Goal: Task Accomplishment & Management: Complete application form

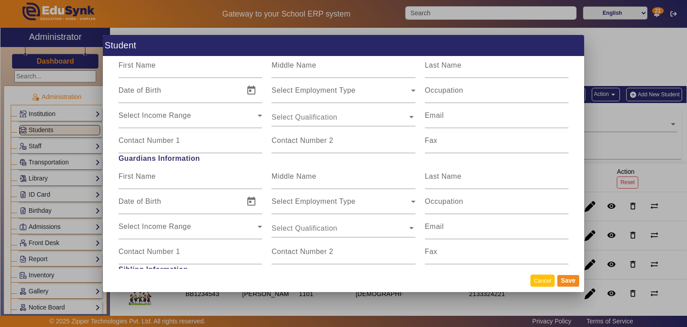
click at [539, 283] on button "Cancel" at bounding box center [543, 280] width 24 height 12
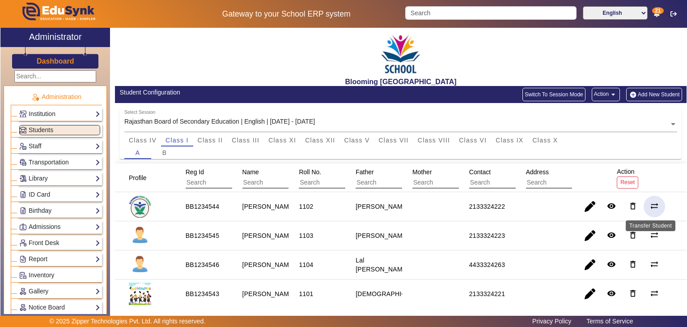
click at [654, 209] on mat-icon "sync_alt" at bounding box center [654, 205] width 9 height 9
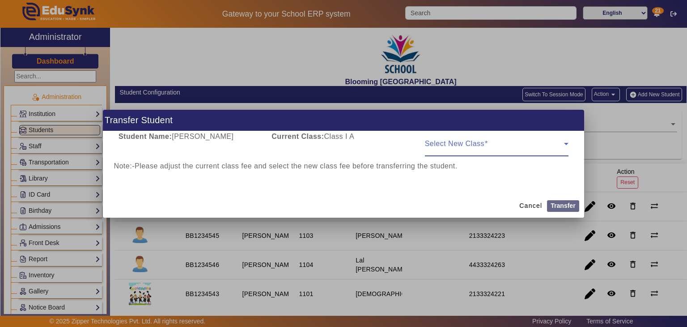
click at [490, 147] on span at bounding box center [494, 147] width 139 height 11
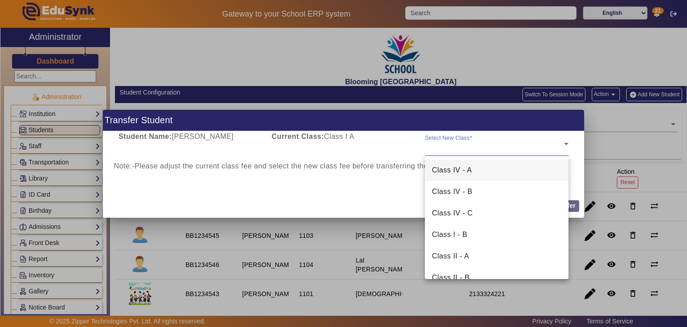
click at [470, 176] on mat-option "Class IV - A" at bounding box center [497, 169] width 144 height 21
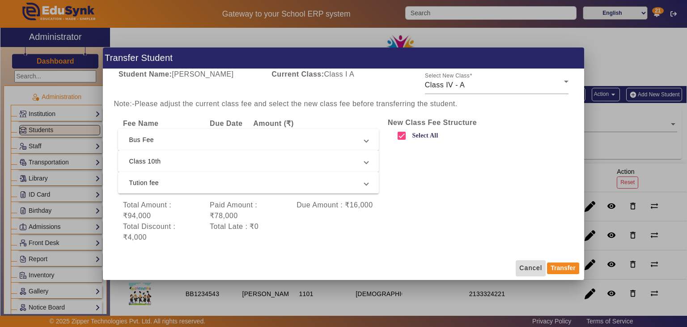
click at [525, 271] on span "Cancel" at bounding box center [531, 267] width 23 height 9
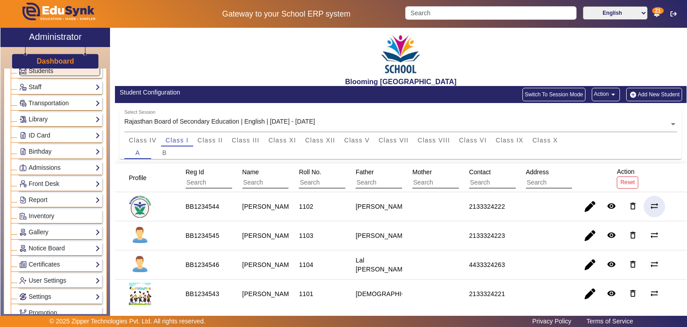
scroll to position [17, 0]
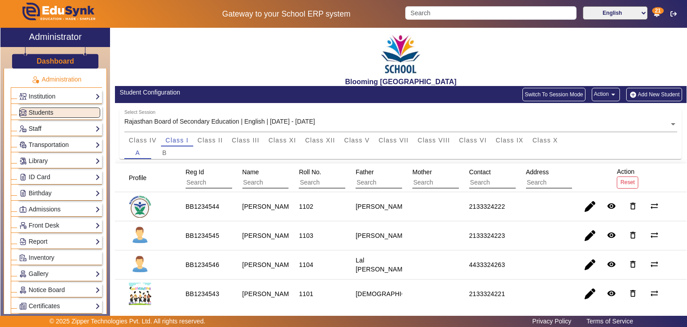
click at [54, 124] on link "Staff" at bounding box center [59, 129] width 81 height 10
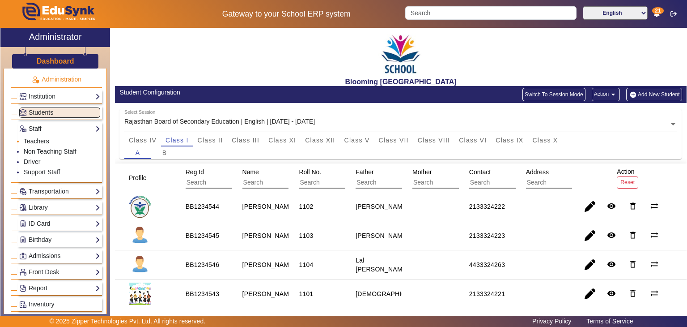
click at [40, 137] on link "Teachers" at bounding box center [37, 140] width 26 height 7
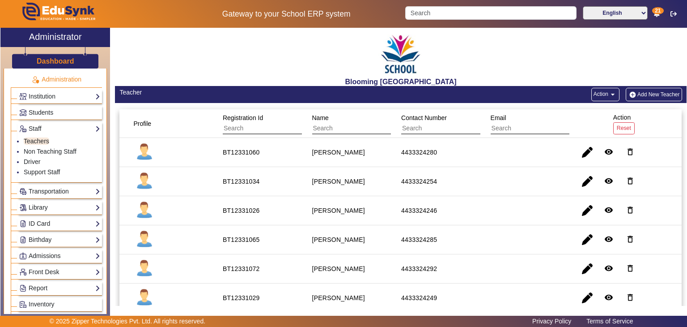
click at [653, 90] on button "Add New Teacher" at bounding box center [654, 94] width 56 height 13
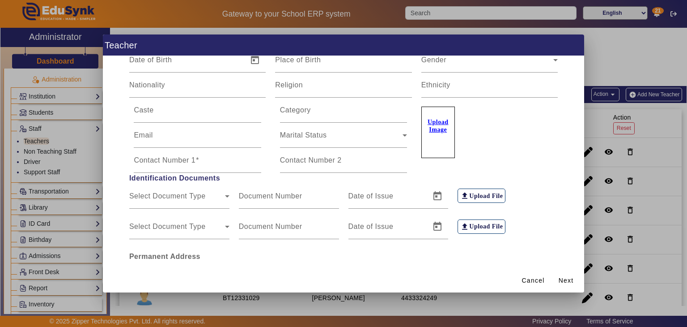
scroll to position [192, 0]
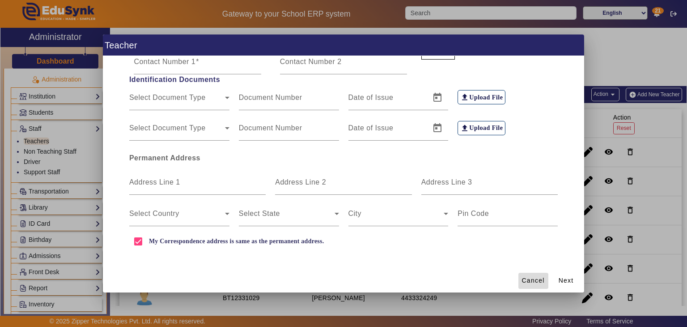
click at [532, 282] on span "Cancel" at bounding box center [533, 280] width 23 height 9
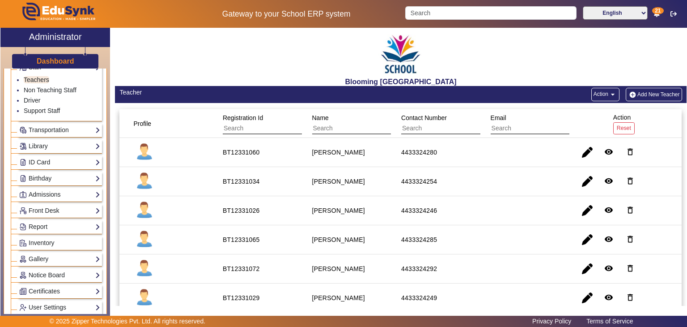
scroll to position [84, 0]
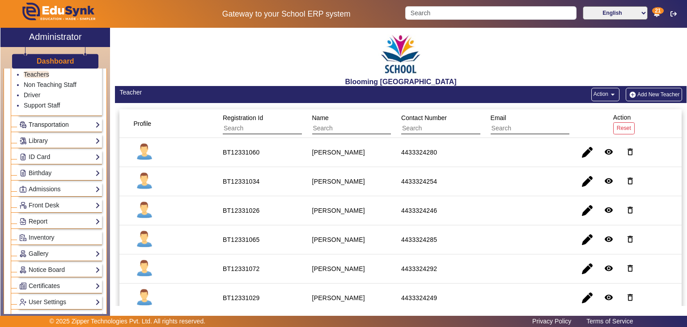
click at [64, 124] on link "Transportation" at bounding box center [59, 124] width 81 height 10
click at [43, 92] on link "Overview" at bounding box center [37, 90] width 26 height 7
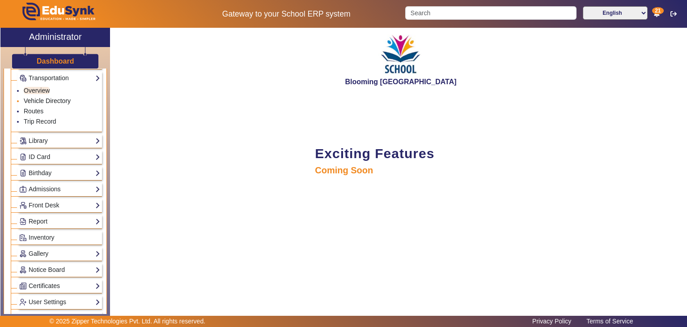
click at [43, 98] on link "Vehicle Directory" at bounding box center [47, 100] width 47 height 7
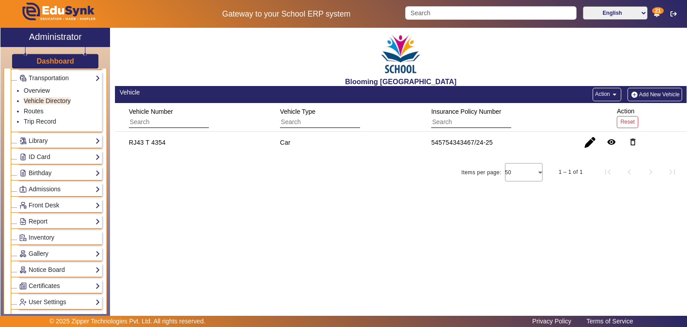
click at [644, 95] on button "Add New Vehicle" at bounding box center [655, 94] width 55 height 13
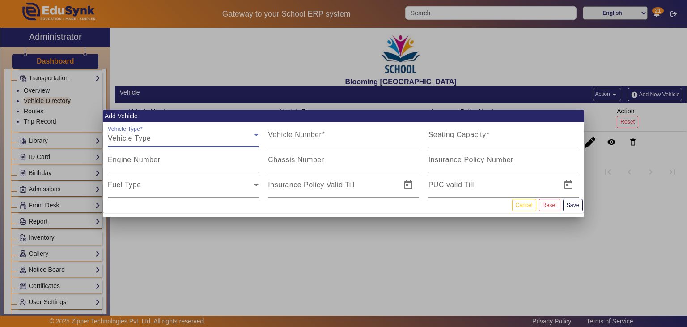
click at [199, 140] on div "Vehicle Type" at bounding box center [181, 138] width 146 height 11
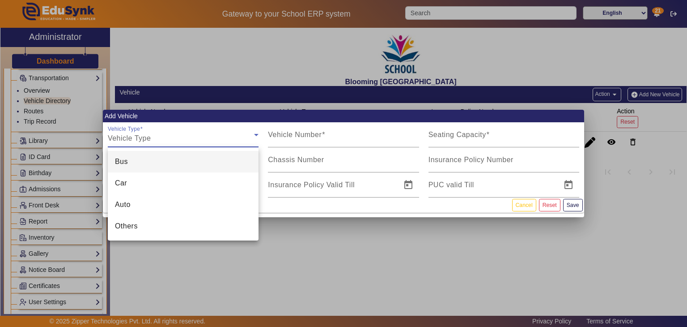
click at [385, 237] on div at bounding box center [343, 163] width 687 height 327
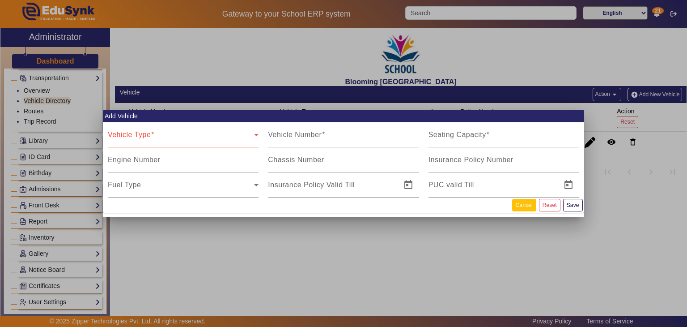
click at [529, 206] on button "Cancel" at bounding box center [524, 205] width 24 height 12
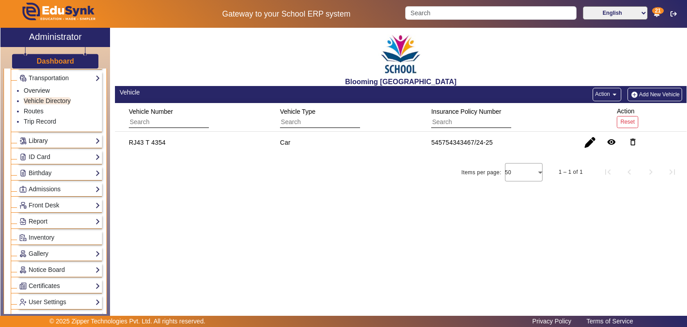
click at [52, 139] on link "Library" at bounding box center [59, 141] width 81 height 10
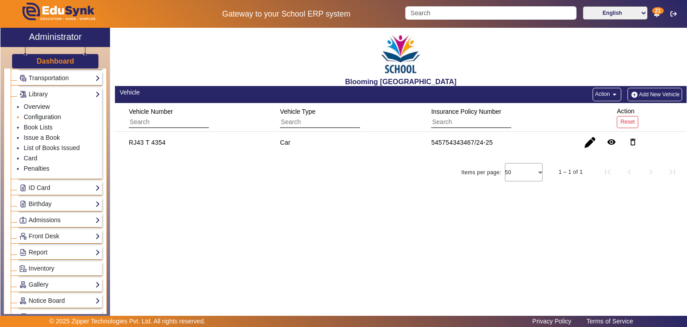
click at [36, 115] on link "Configuration" at bounding box center [42, 116] width 37 height 7
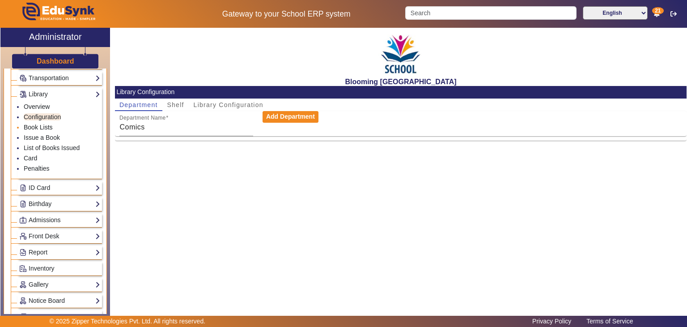
click at [39, 124] on link "Book Lists" at bounding box center [38, 127] width 29 height 7
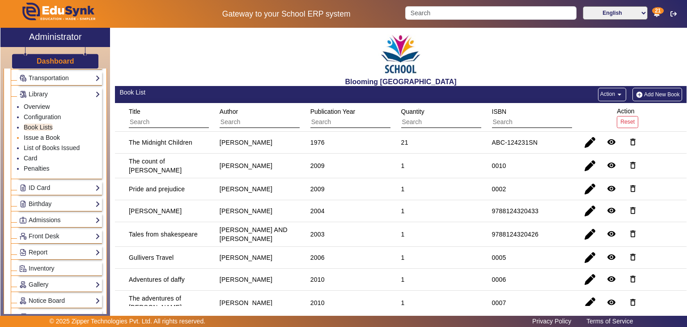
click at [44, 138] on link "Issue a Book" at bounding box center [42, 137] width 36 height 7
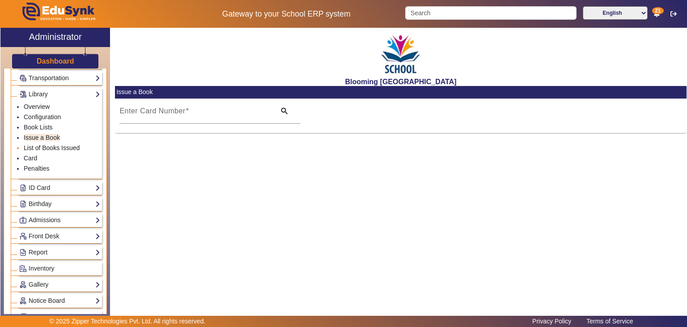
click at [45, 147] on link "List of Books Issued" at bounding box center [52, 147] width 56 height 7
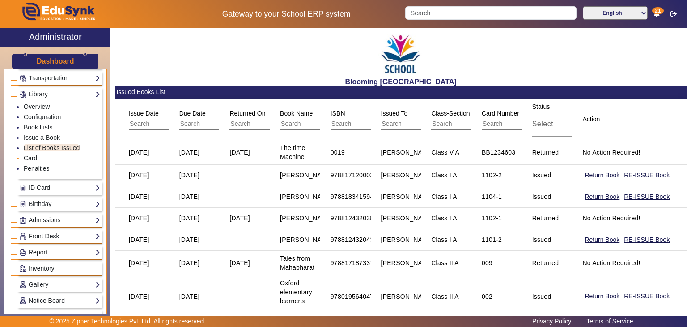
click at [31, 159] on link "Card" at bounding box center [30, 157] width 13 height 7
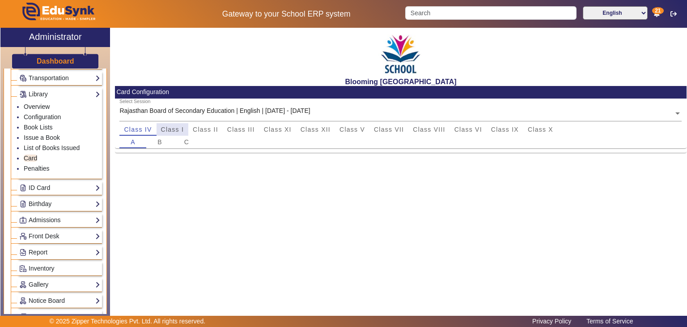
click at [181, 129] on span "Class I" at bounding box center [172, 129] width 23 height 6
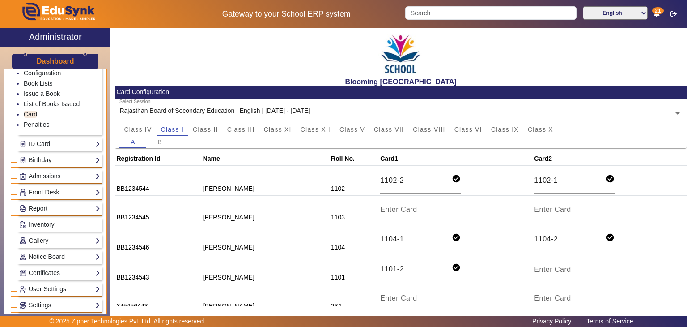
scroll to position [129, 0]
click at [54, 138] on link "ID Card" at bounding box center [59, 143] width 81 height 10
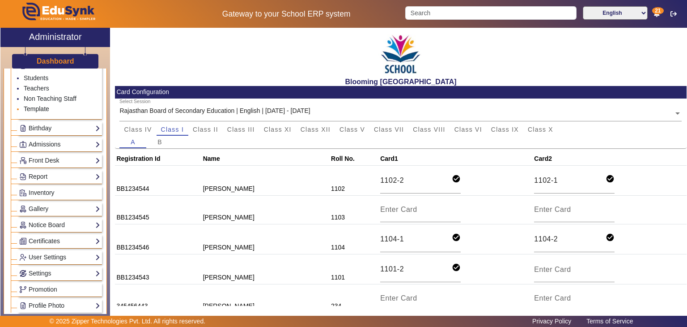
click at [34, 109] on link "Template" at bounding box center [37, 108] width 26 height 7
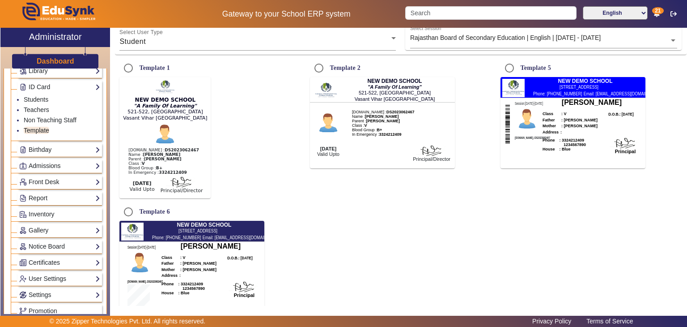
scroll to position [107, 0]
click at [42, 107] on link "Teachers" at bounding box center [37, 110] width 26 height 7
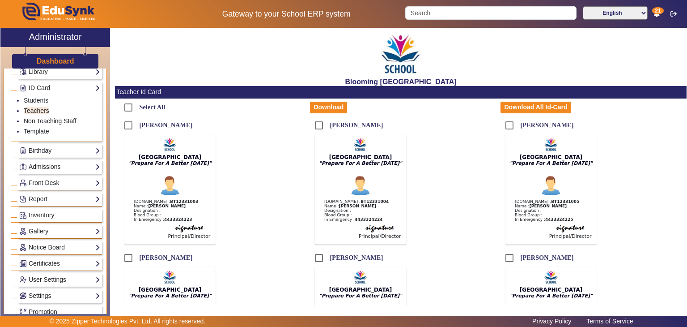
drag, startPoint x: 687, startPoint y: 47, endPoint x: 687, endPoint y: 83, distance: 36.3
click at [687, 83] on div "X Administrator Dashboard Administration Institution Institution Details Sessio…" at bounding box center [343, 174] width 687 height 292
click at [44, 97] on link "Students" at bounding box center [36, 100] width 25 height 7
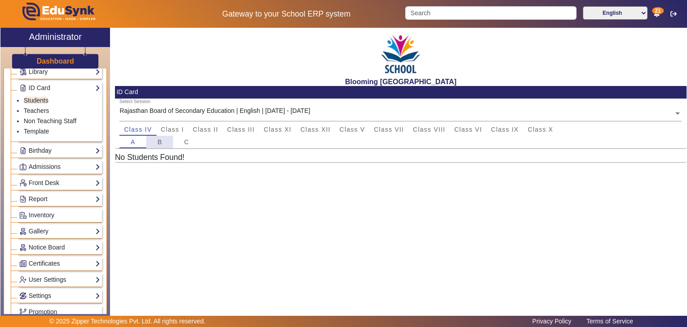
click at [162, 142] on span "B" at bounding box center [160, 142] width 5 height 6
click at [170, 126] on span "Class I" at bounding box center [172, 129] width 23 height 6
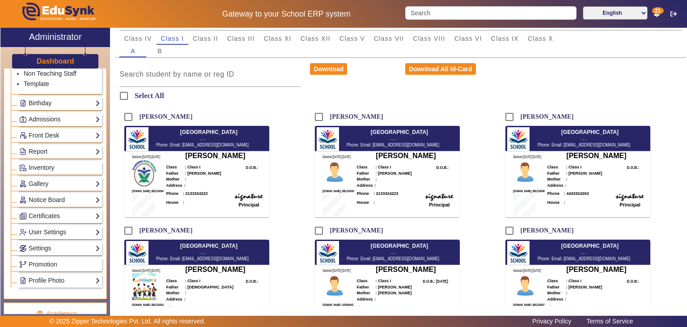
scroll to position [159, 0]
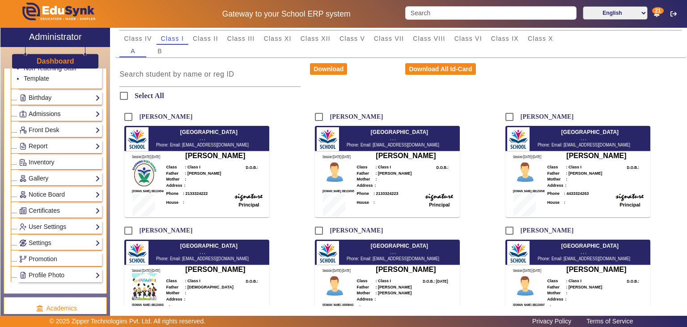
click at [55, 113] on link "Admissions" at bounding box center [59, 114] width 81 height 10
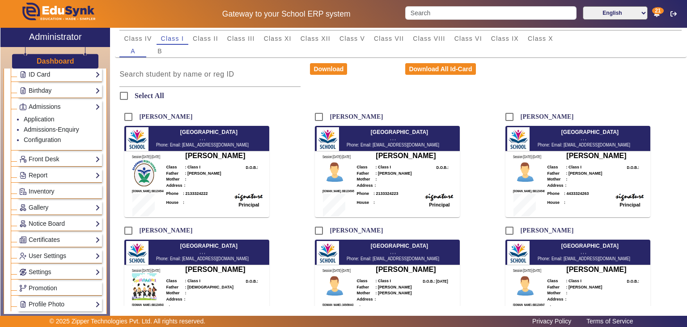
scroll to position [109, 0]
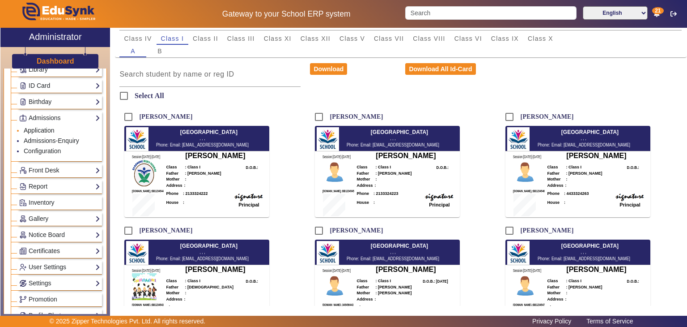
click at [51, 129] on link "Application" at bounding box center [39, 130] width 31 height 7
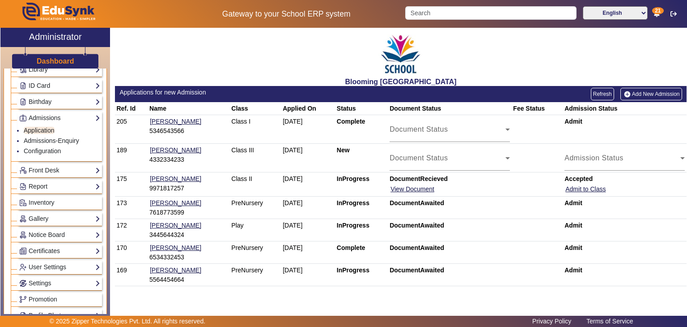
click at [642, 95] on link "Add New Admission" at bounding box center [652, 94] width 62 height 13
click at [46, 140] on link "Admissions-Enquiry" at bounding box center [51, 140] width 55 height 7
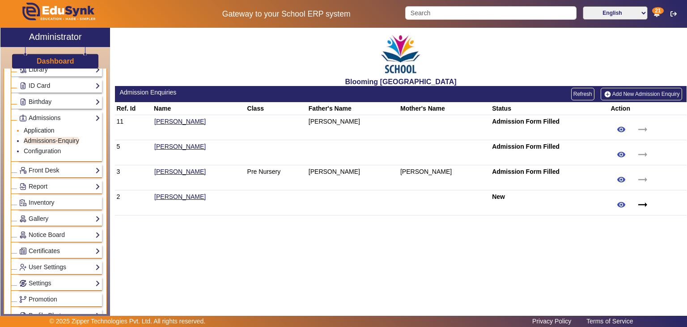
click at [42, 129] on link "Application" at bounding box center [39, 130] width 31 height 7
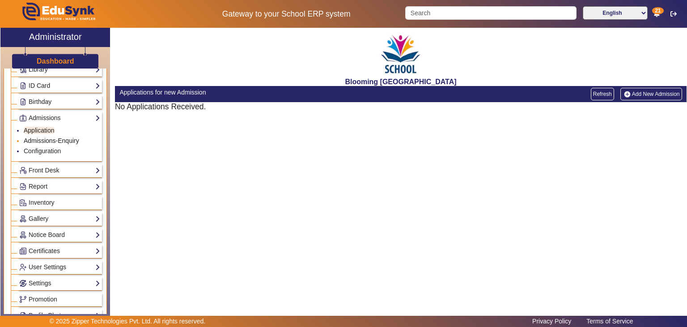
click at [44, 139] on link "Admissions-Enquiry" at bounding box center [51, 140] width 55 height 7
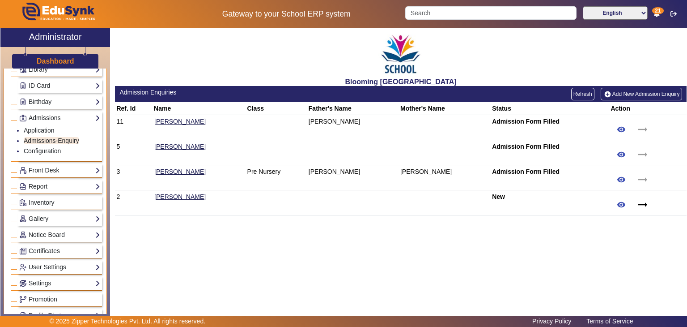
click at [492, 122] on b "Admission Form Filled" at bounding box center [526, 121] width 68 height 7
drag, startPoint x: 481, startPoint y: 122, endPoint x: 491, endPoint y: 148, distance: 27.9
click at [491, 148] on tbody "11 [PERSON_NAME] [PERSON_NAME] Admission Form Filled remove_red_eye arrow_right…" at bounding box center [401, 165] width 572 height 100
click at [492, 148] on b "Admission Form Filled" at bounding box center [526, 146] width 68 height 7
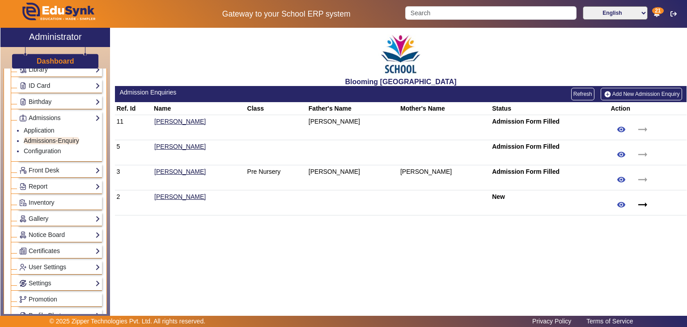
click at [492, 148] on b "Admission Form Filled" at bounding box center [526, 146] width 68 height 7
click at [388, 261] on div "Blooming Buds Secondary School Admission Enquiries Refresh Add New Admission En…" at bounding box center [398, 169] width 577 height 283
click at [637, 203] on mat-icon "arrow_right_alt" at bounding box center [642, 204] width 13 height 13
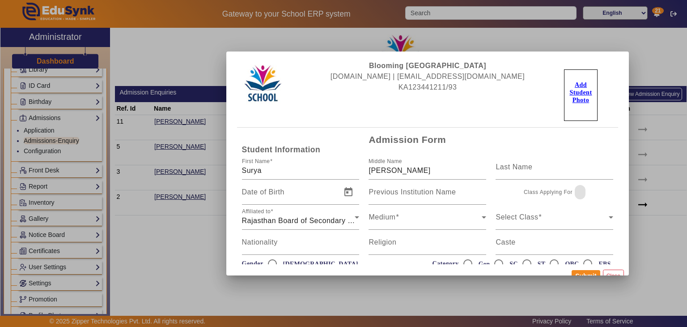
click at [609, 269] on mat-dialog-actions "Submit Close" at bounding box center [427, 275] width 403 height 23
click at [607, 273] on button "Close" at bounding box center [613, 275] width 21 height 12
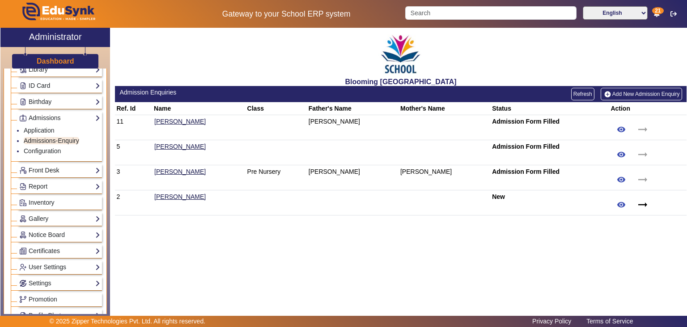
click at [61, 167] on link "Front Desk" at bounding box center [59, 170] width 81 height 10
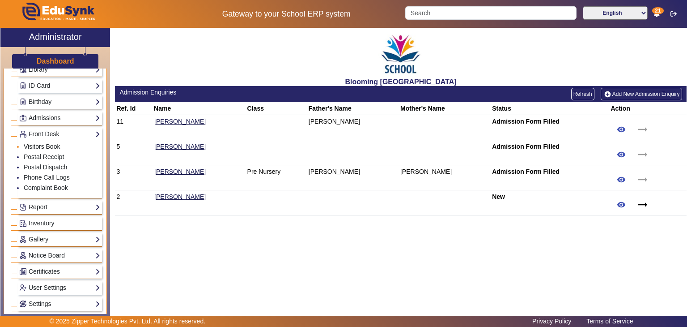
click at [57, 144] on link "Visitors Book" at bounding box center [42, 146] width 36 height 7
